Goal: Find specific page/section: Find specific page/section

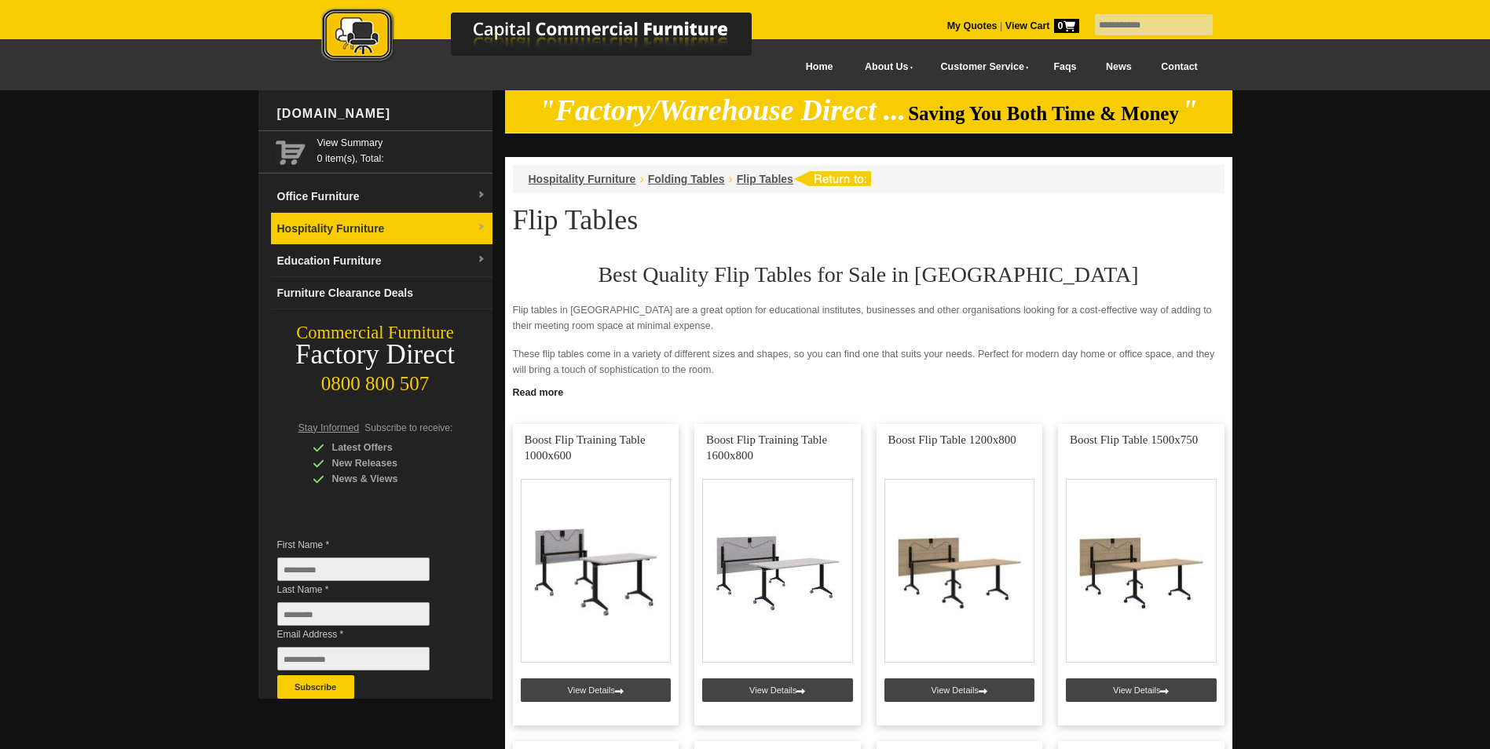
click at [311, 220] on link "Hospitality Furniture" at bounding box center [381, 229] width 221 height 32
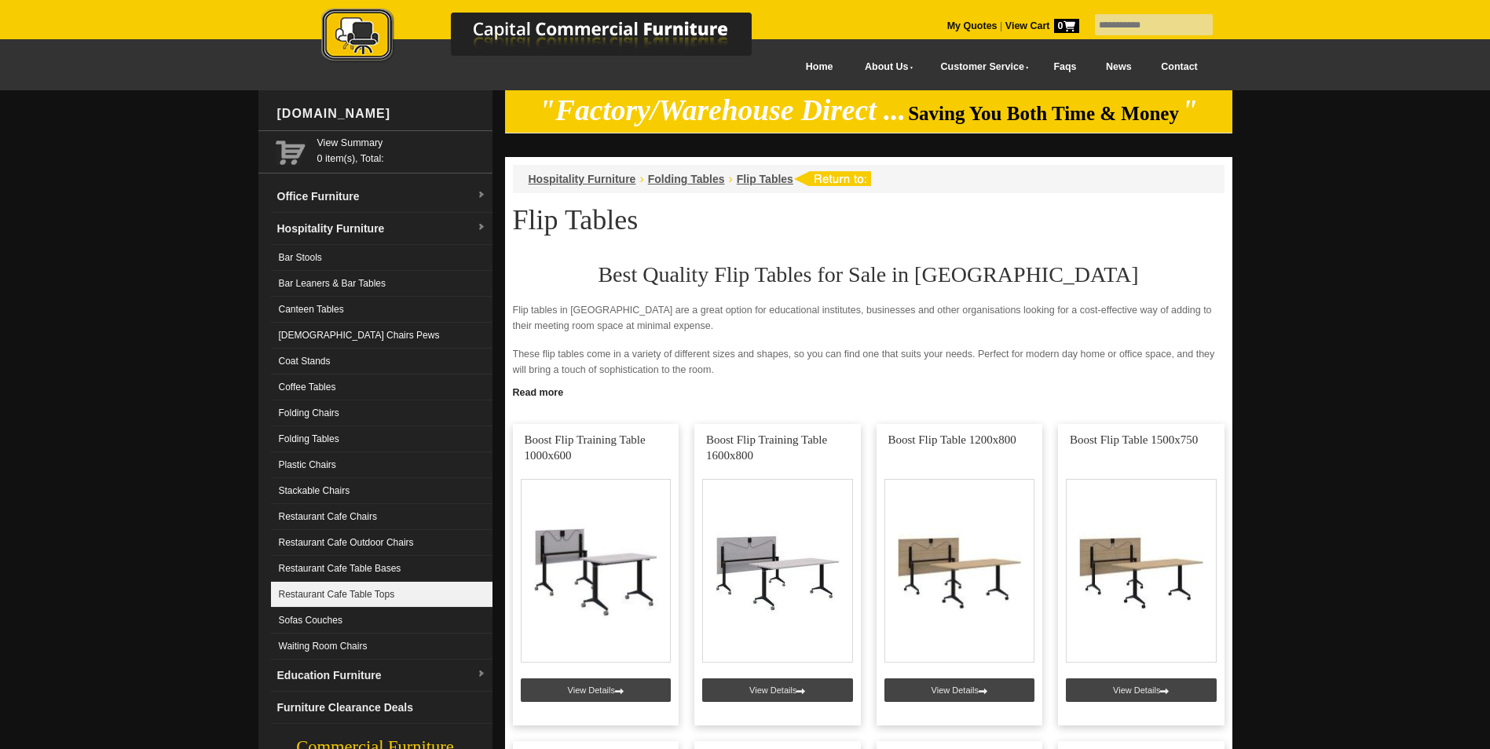
click at [337, 604] on link "Restaurant Cafe Table Tops" at bounding box center [381, 595] width 221 height 26
